Goal: Transaction & Acquisition: Obtain resource

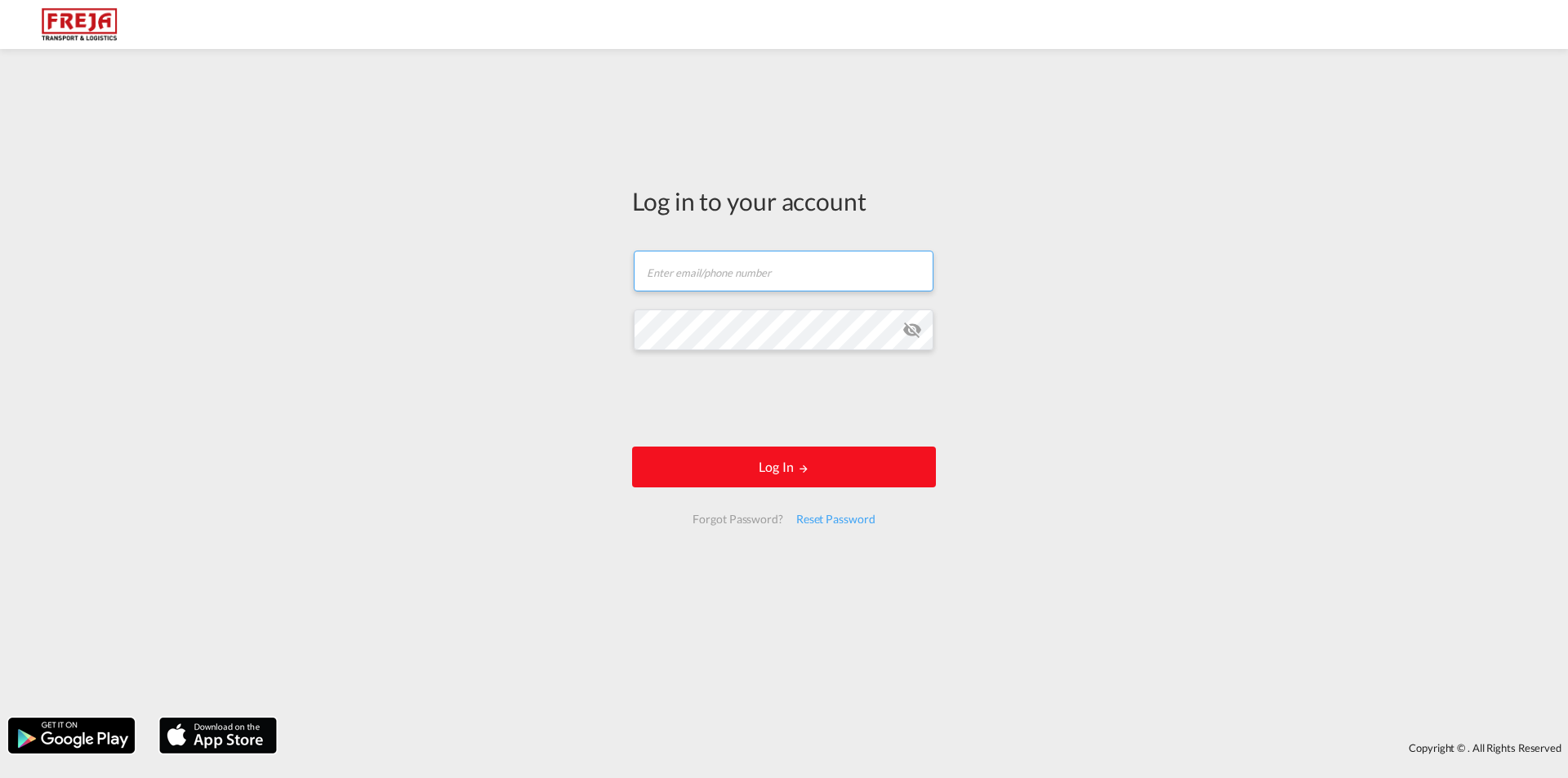
type input "[EMAIL_ADDRESS][DOMAIN_NAME]"
click at [774, 477] on button "Log In" at bounding box center [783, 467] width 304 height 40
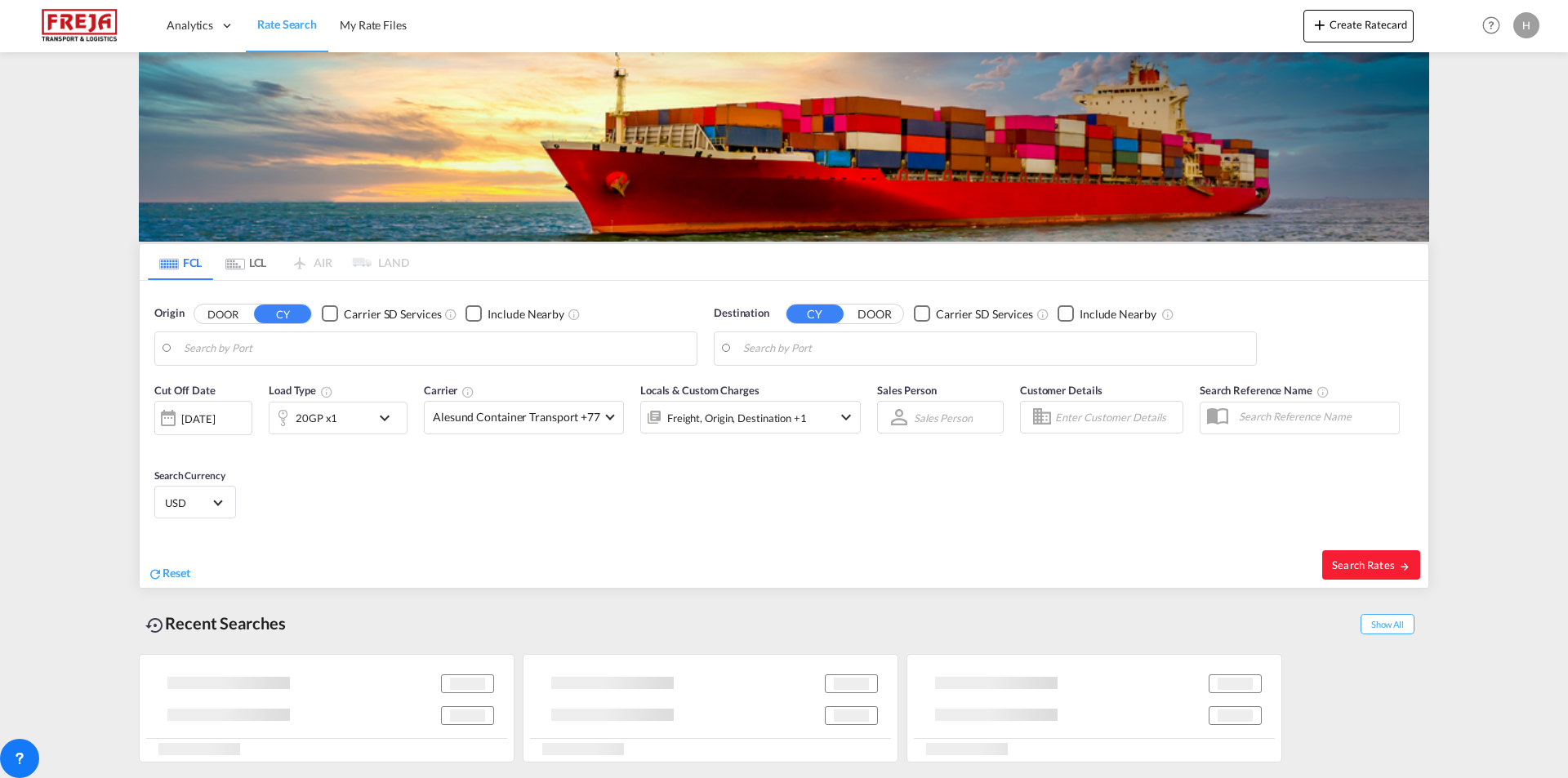
type input "[GEOGRAPHIC_DATA], [GEOGRAPHIC_DATA]"
type input "[GEOGRAPHIC_DATA], NOOSL"
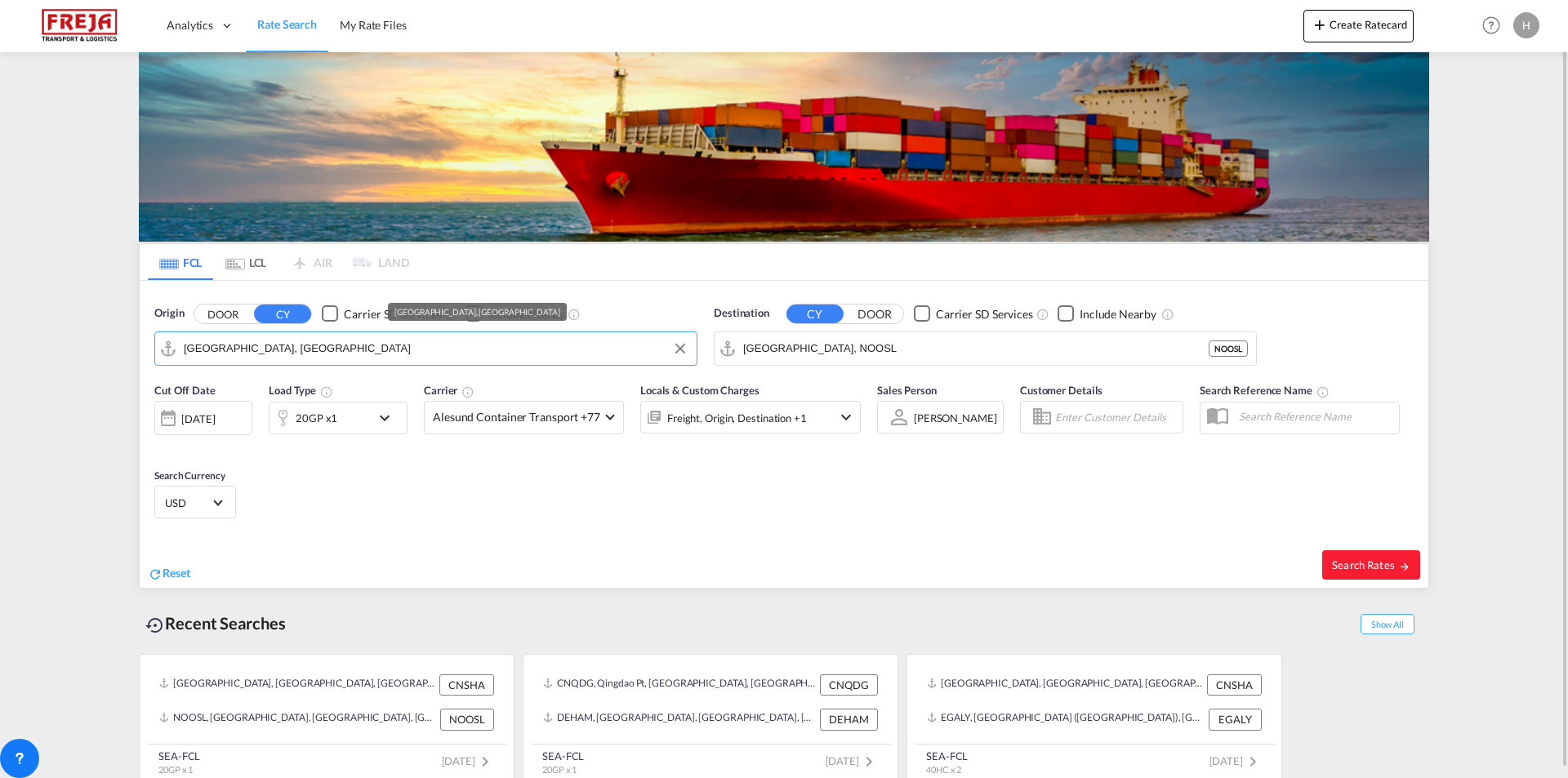
click at [419, 352] on input "[GEOGRAPHIC_DATA], [GEOGRAPHIC_DATA]" at bounding box center [436, 348] width 504 height 24
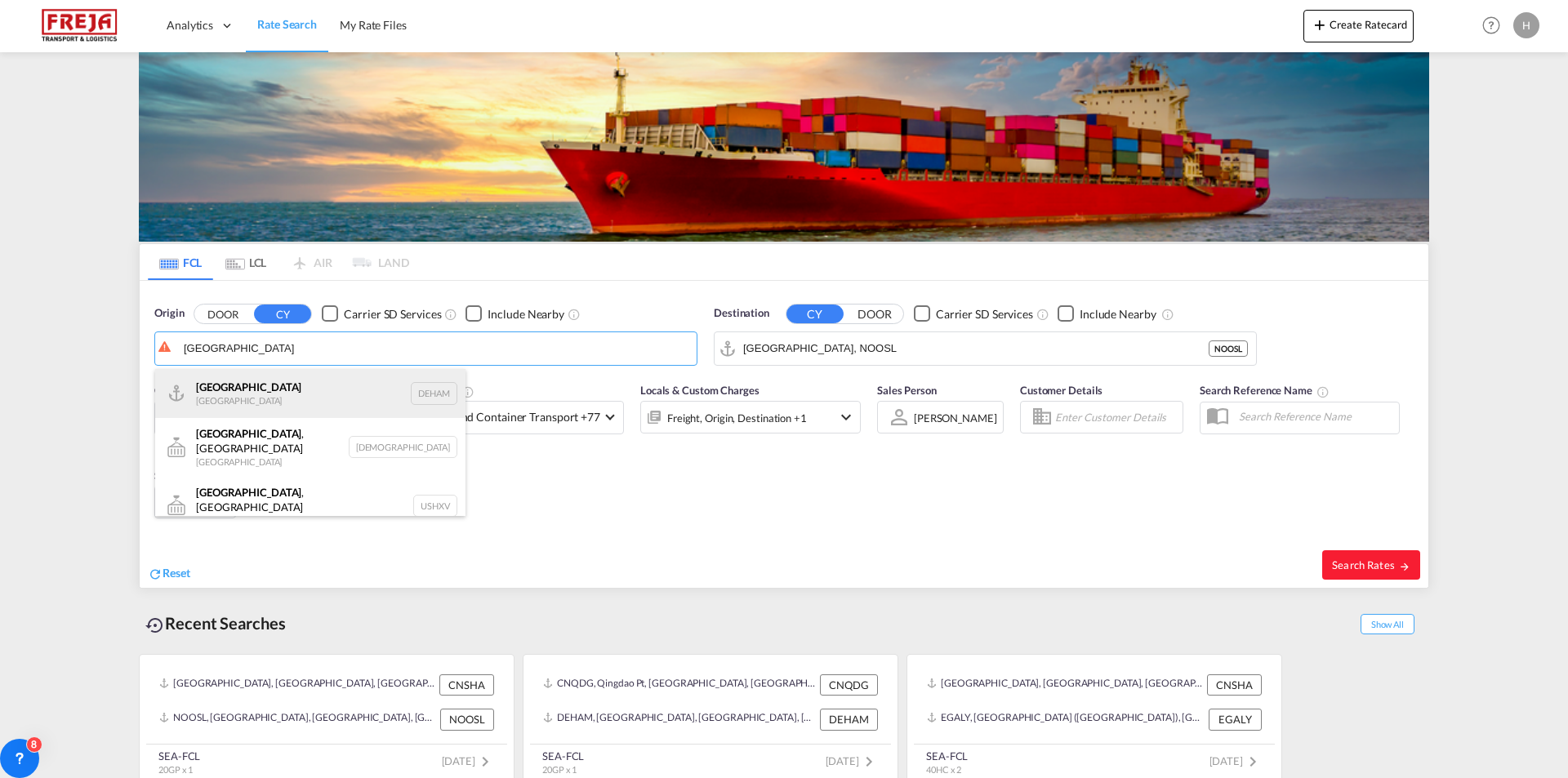
click at [398, 399] on div "[GEOGRAPHIC_DATA] [GEOGRAPHIC_DATA] DEHAM" at bounding box center [311, 393] width 311 height 49
type input "[GEOGRAPHIC_DATA], [GEOGRAPHIC_DATA]"
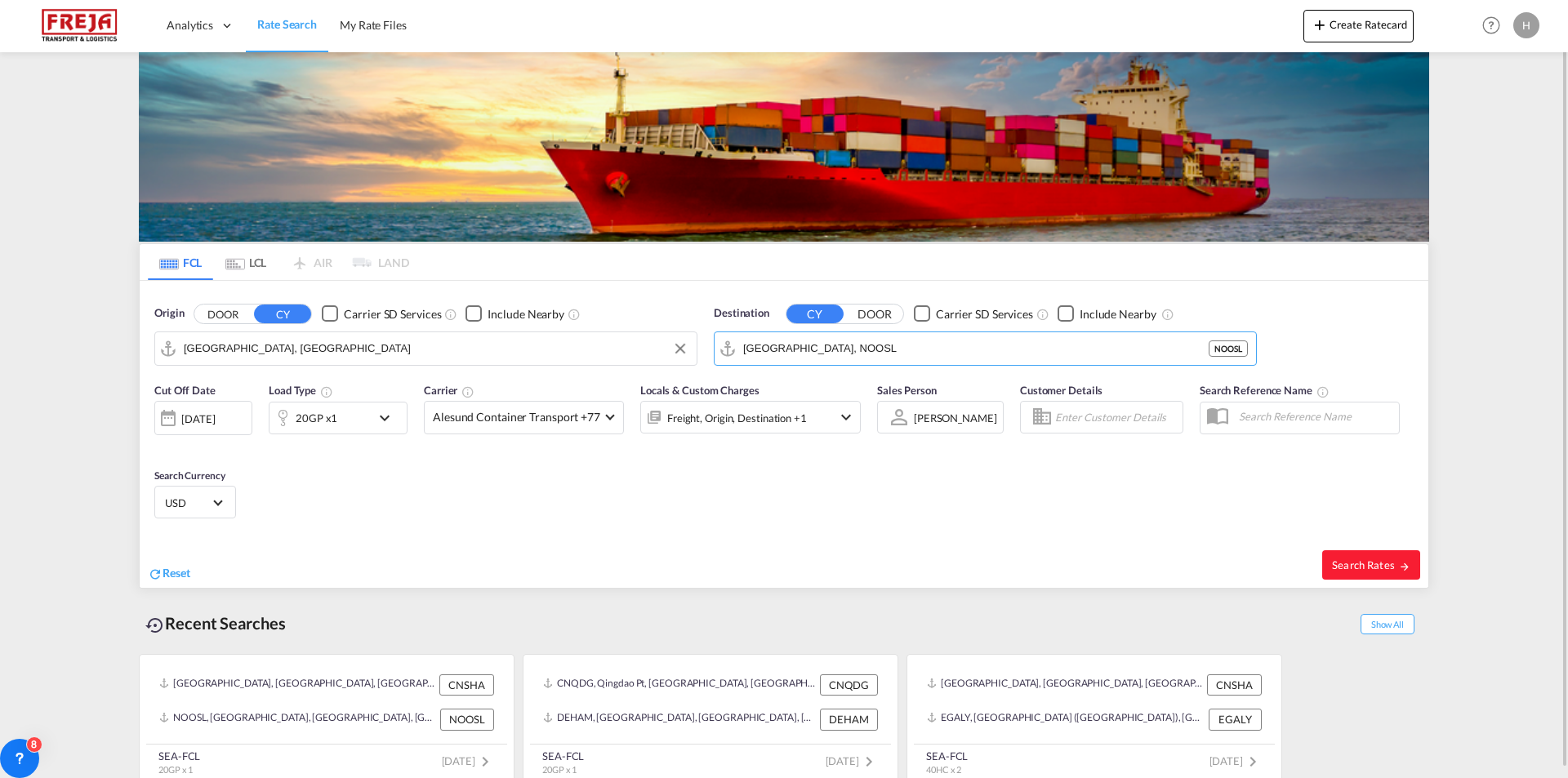
drag, startPoint x: 859, startPoint y: 351, endPoint x: 542, endPoint y: 344, distance: 317.1
click at [542, 344] on div "Origin DOOR CY Carrier SD Services Include Nearby [GEOGRAPHIC_DATA], DEHAM Dest…" at bounding box center [784, 327] width 1288 height 94
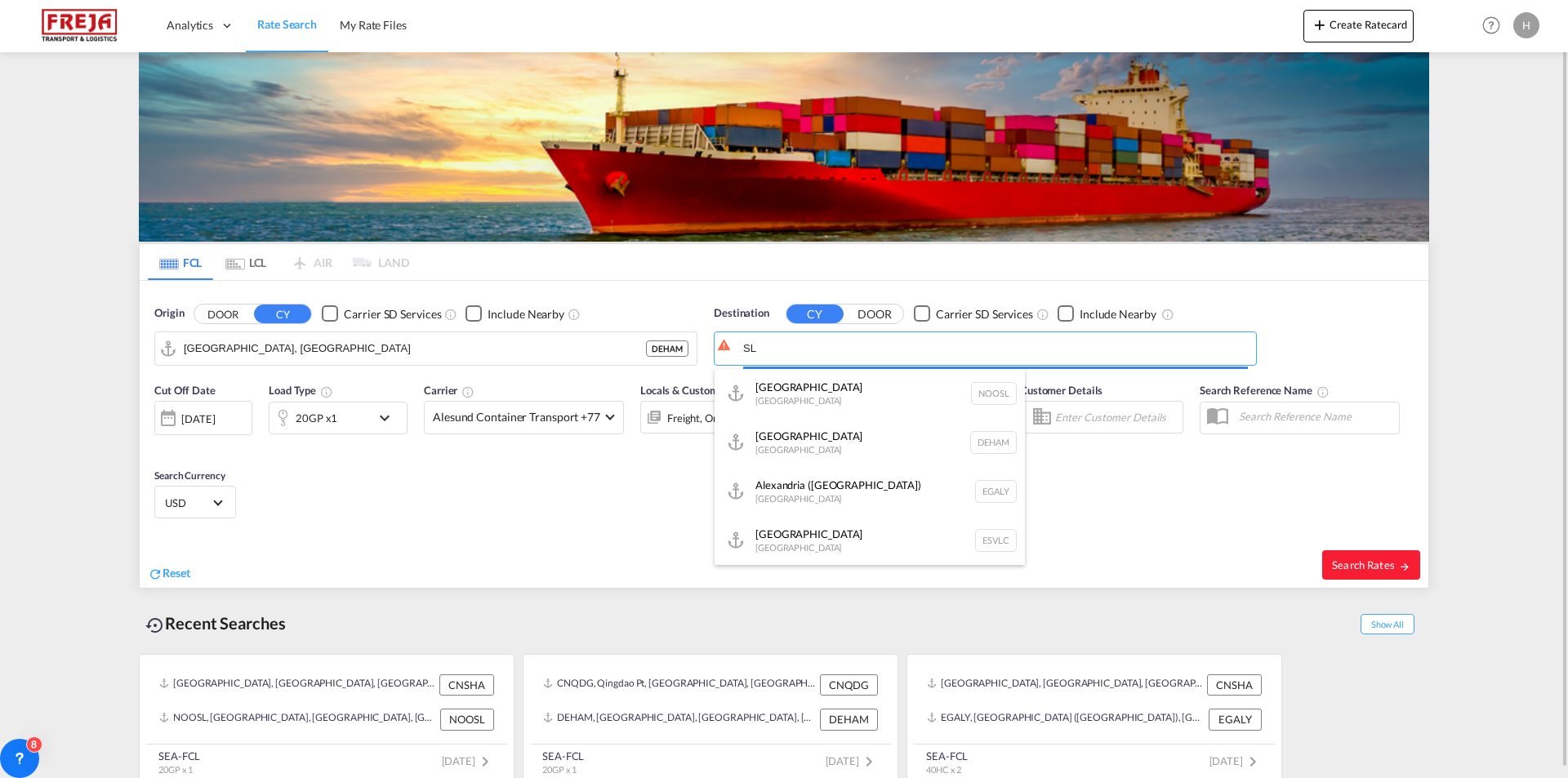
type input "L"
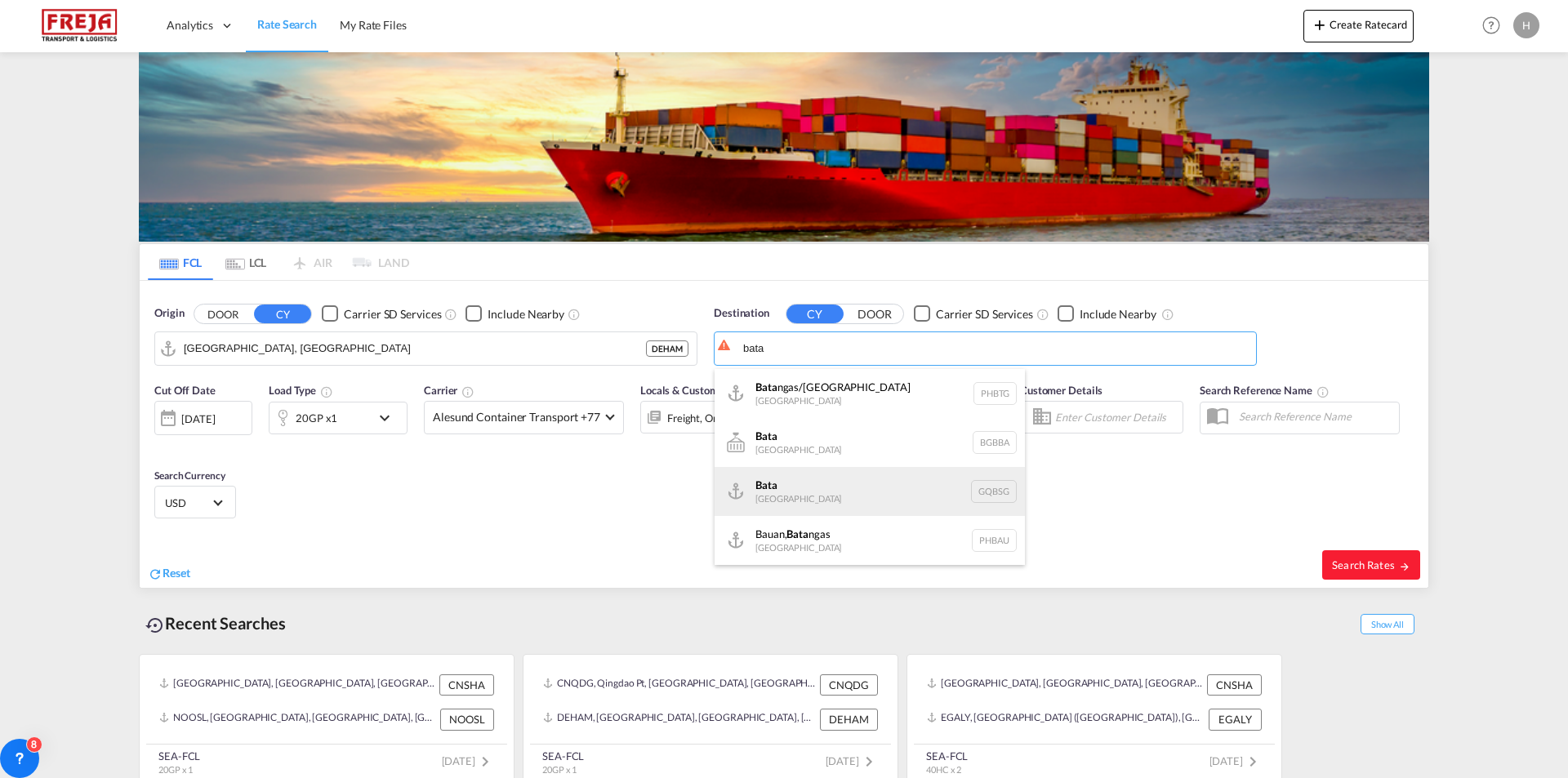
click at [826, 491] on div "Bata [GEOGRAPHIC_DATA] GQBSG" at bounding box center [870, 491] width 311 height 49
type input "Bata, GQBSG"
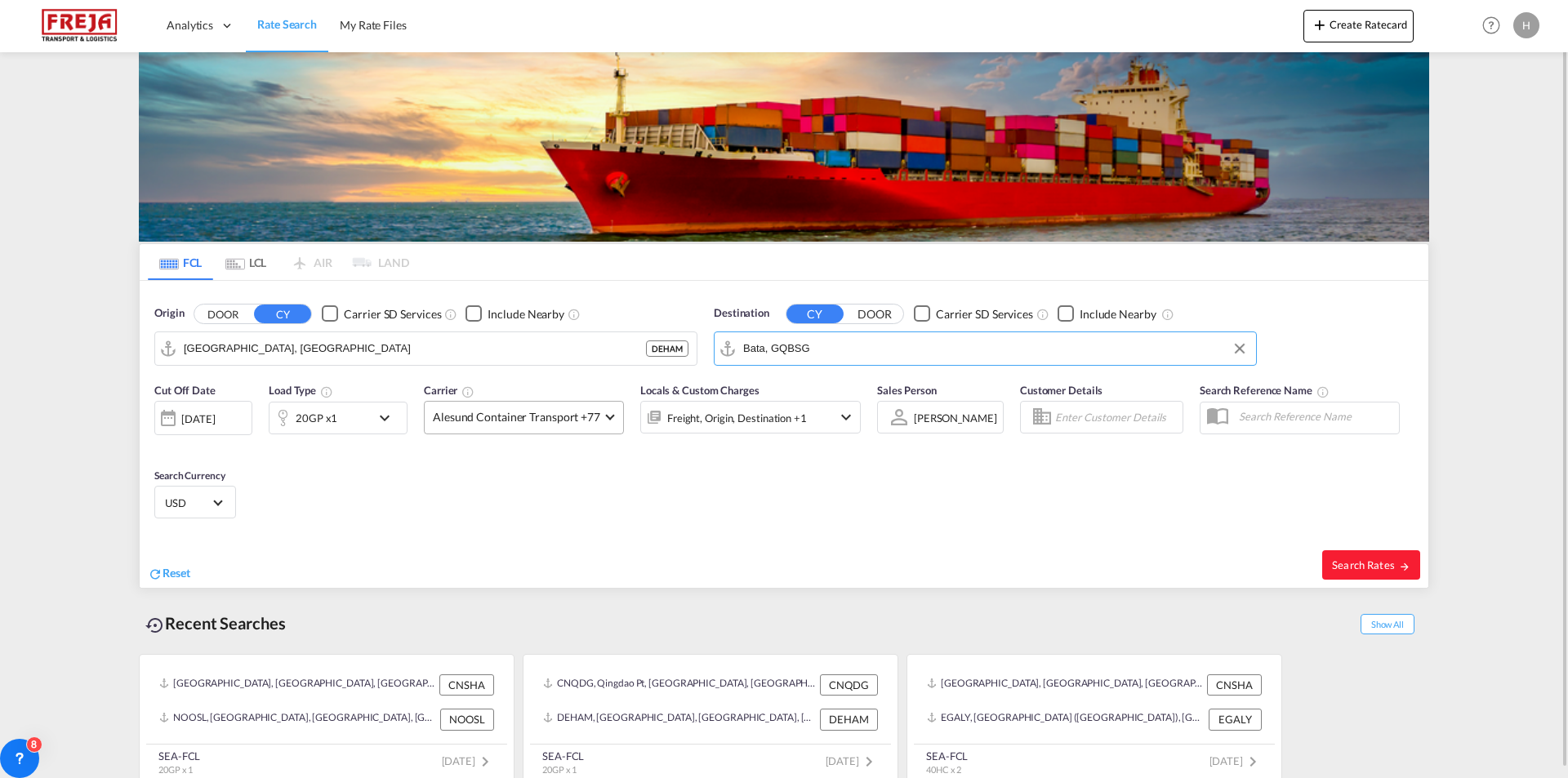
click at [583, 423] on span "Alesund Container Transport +77" at bounding box center [517, 416] width 168 height 16
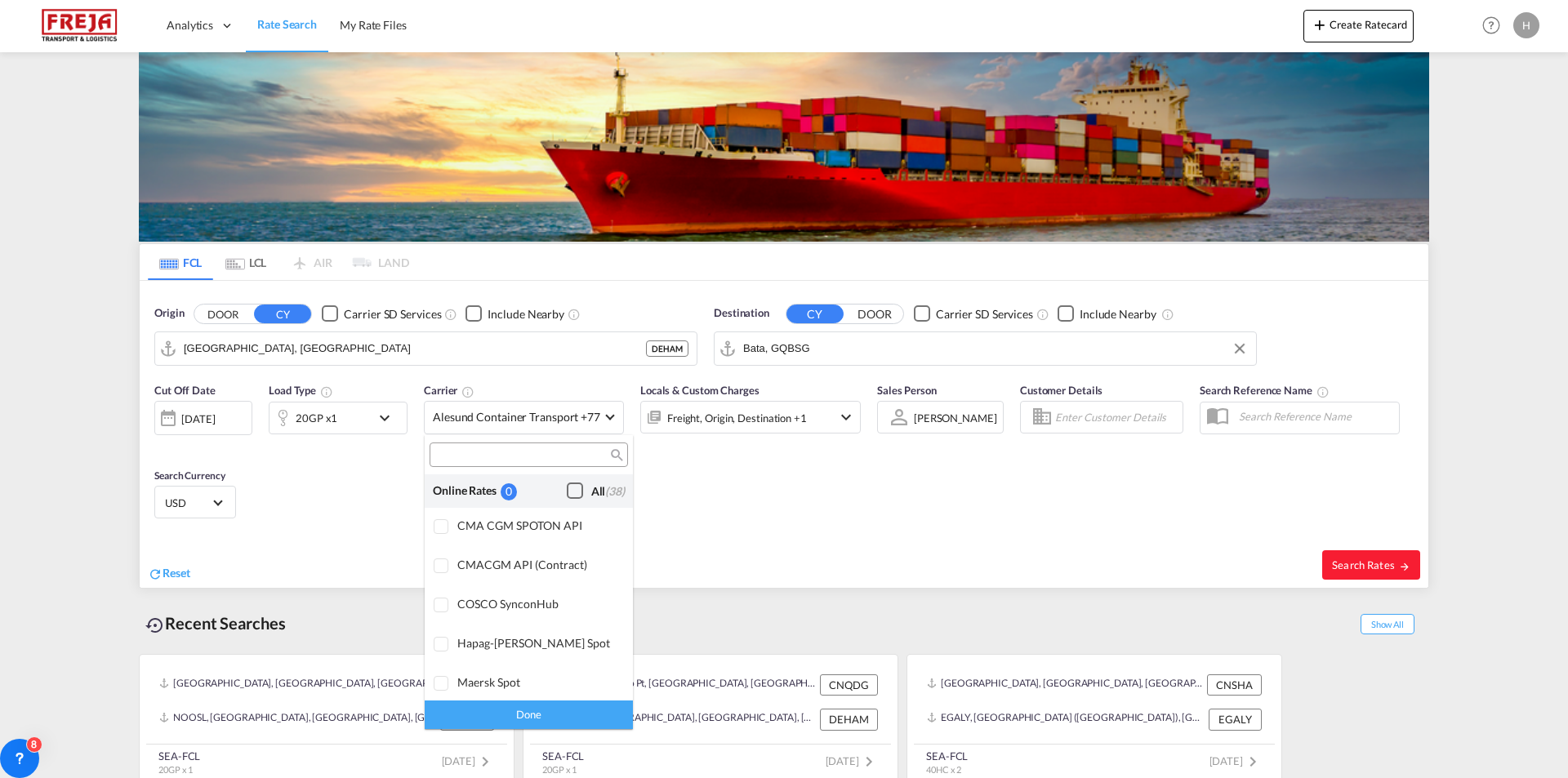
click at [582, 479] on div "Online Rates 0 All (38)" at bounding box center [528, 491] width 208 height 34
click at [567, 493] on div "Checkbox No Ink" at bounding box center [575, 490] width 16 height 16
click at [777, 521] on md-backdrop at bounding box center [784, 389] width 1568 height 778
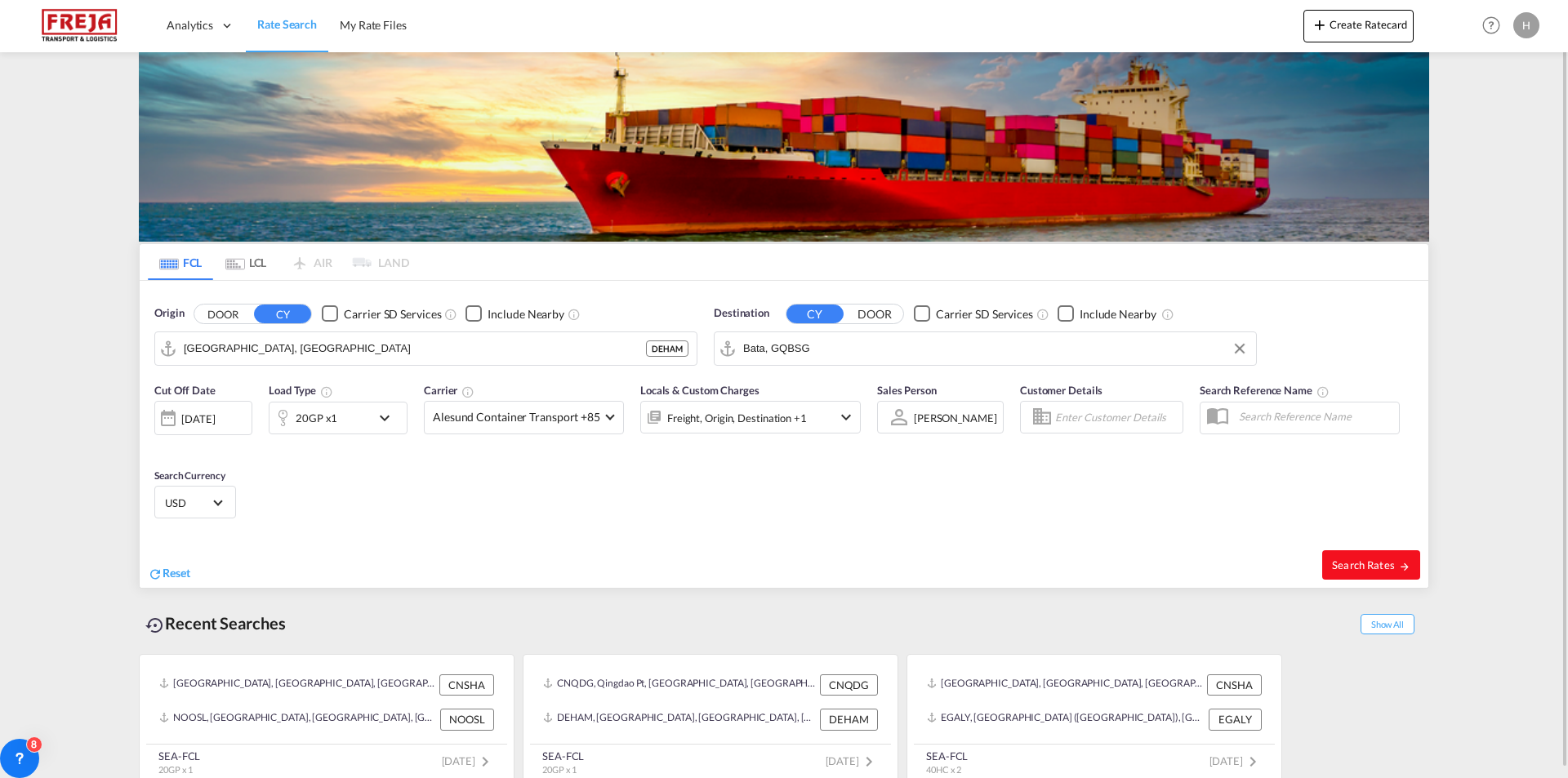
click at [1345, 567] on span "Search Rates" at bounding box center [1370, 565] width 78 height 13
type input "DEHAM to GQBSG / [DATE]"
